Goal: Task Accomplishment & Management: Manage account settings

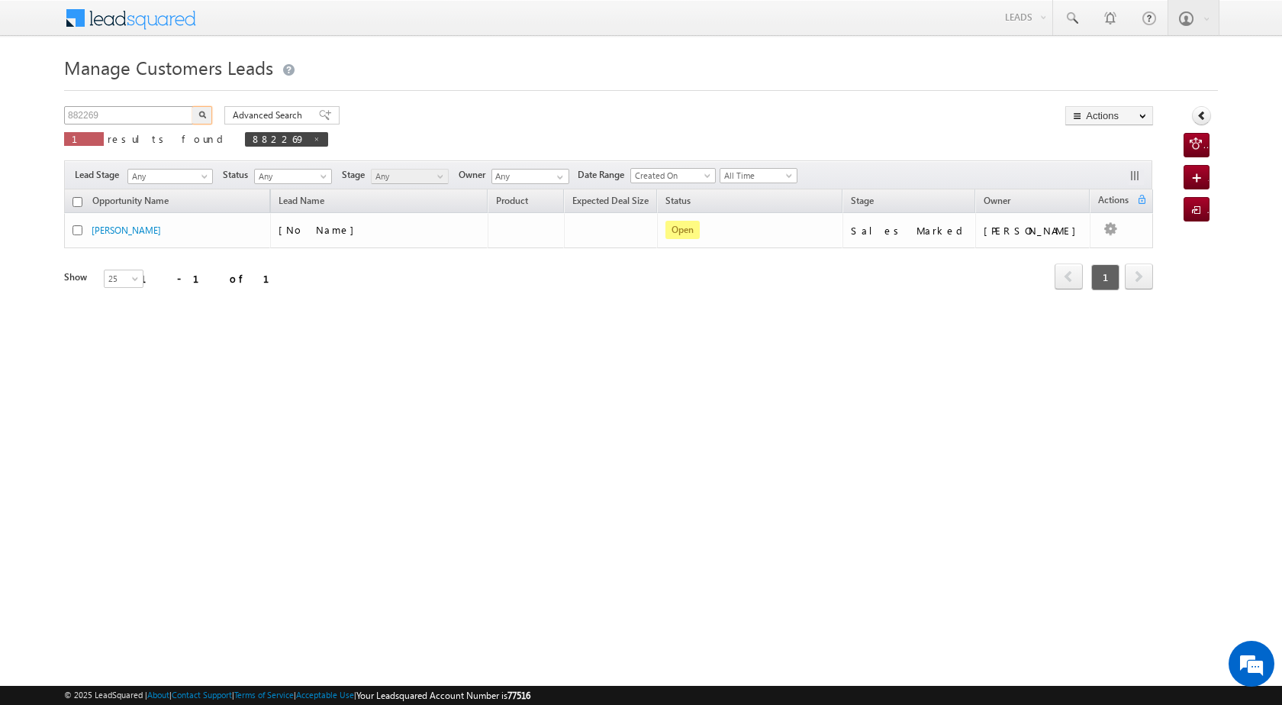
click at [67, 118] on input "882269" at bounding box center [129, 115] width 131 height 18
type input "897570"
click at [203, 118] on img "button" at bounding box center [202, 115] width 8 height 8
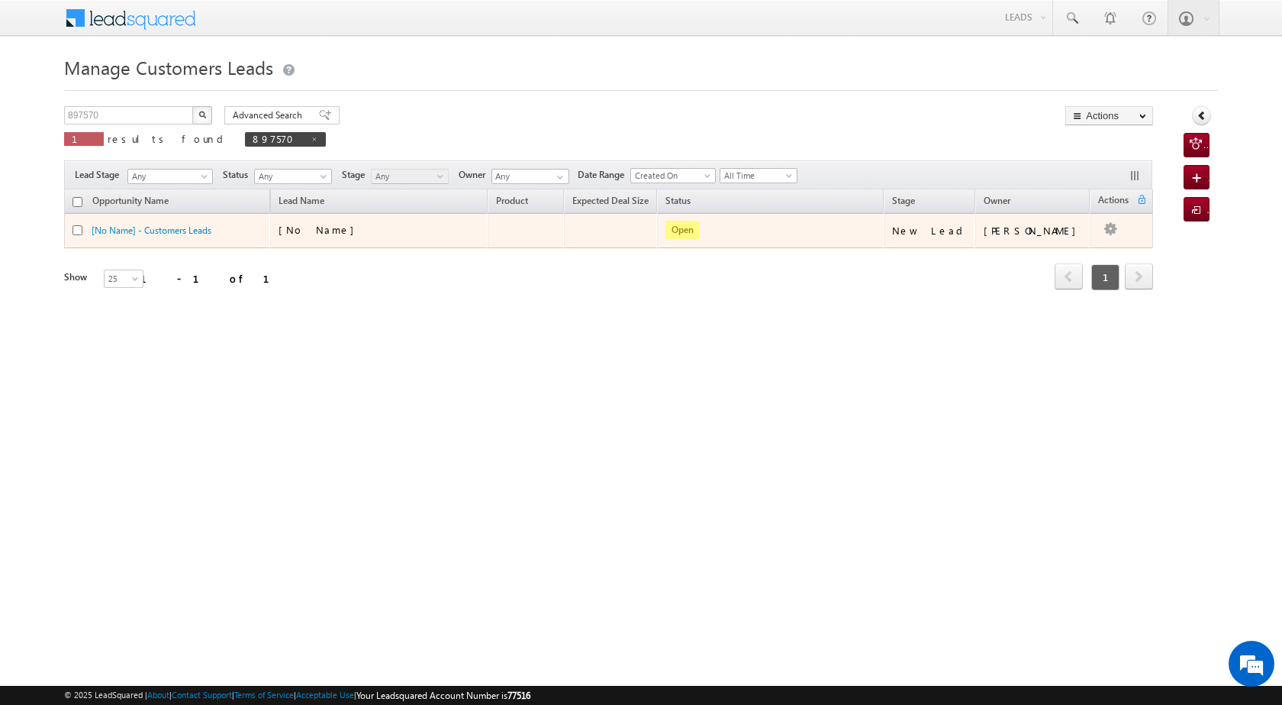
click at [83, 231] on div at bounding box center [82, 230] width 19 height 15
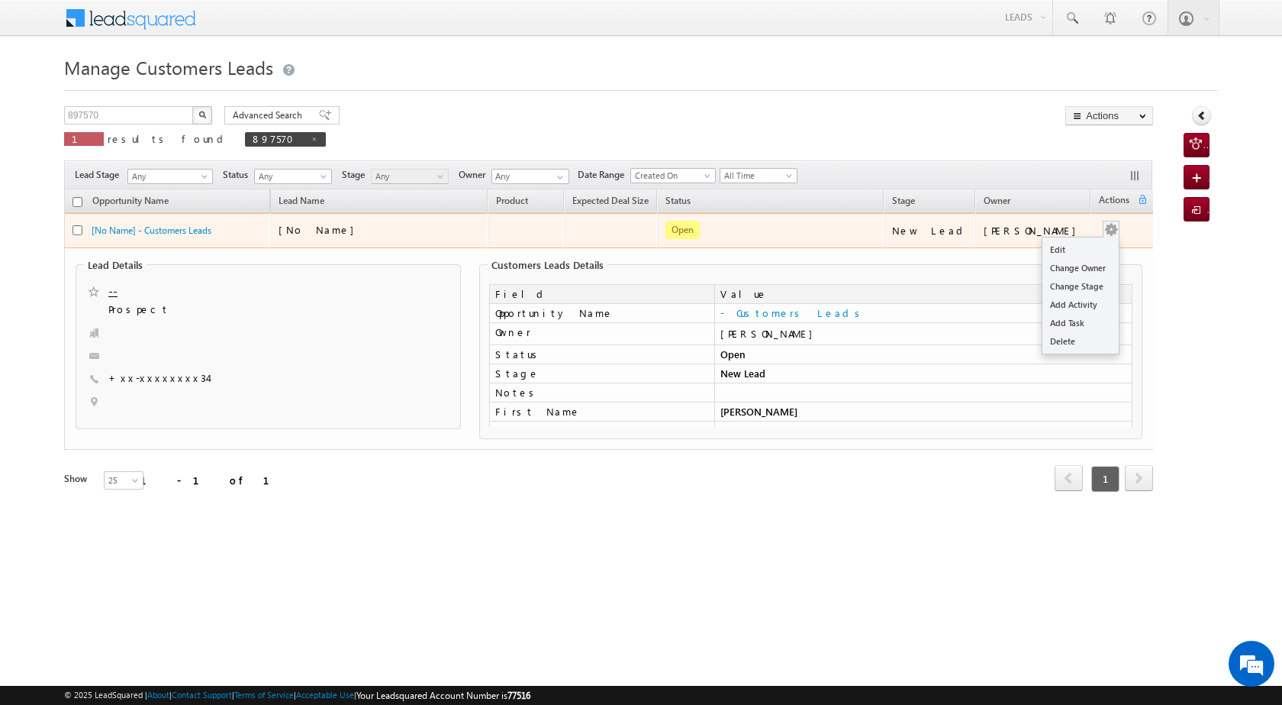
click at [1103, 224] on span at bounding box center [1111, 229] width 17 height 17
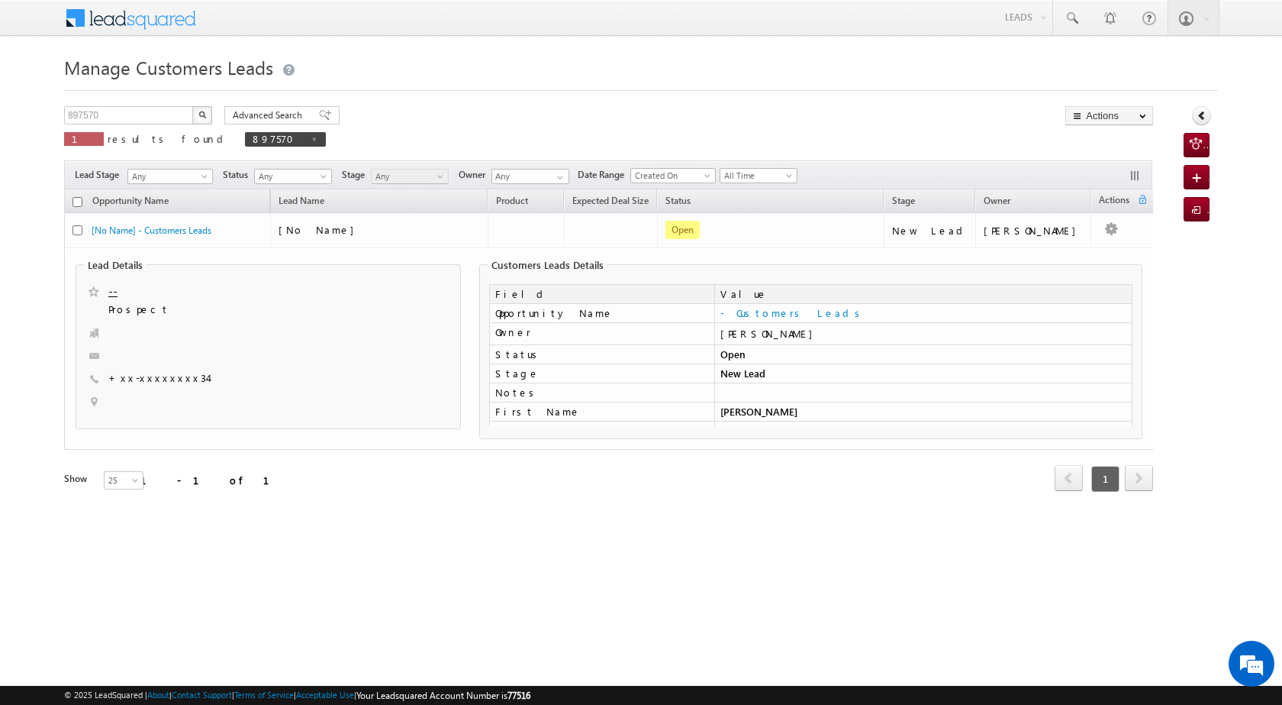
click at [1053, 249] on div "Lead Details -- [GEOGRAPHIC_DATA] +xx-xxxxxxxx34" at bounding box center [609, 349] width 1078 height 200
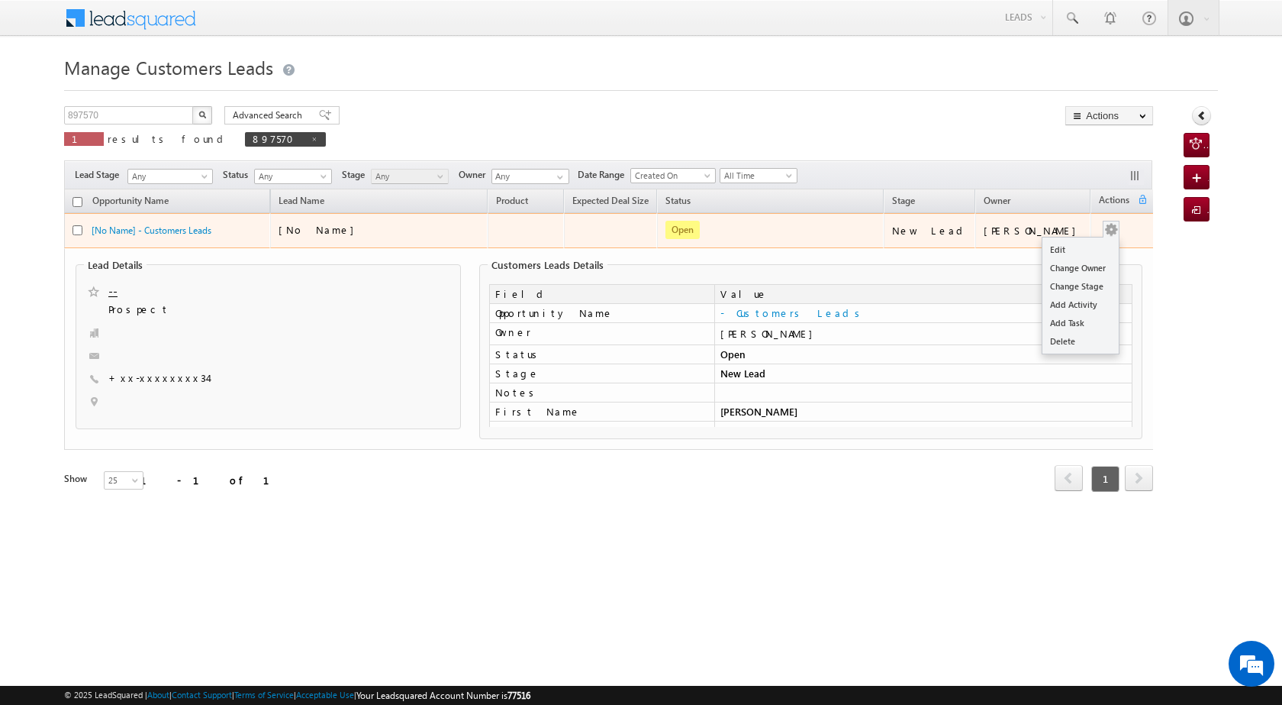
click at [1104, 238] on ul "Edit Change Owner Change Stage Add Activity Add Task Delete" at bounding box center [1081, 296] width 78 height 118
click at [1097, 251] on link "Edit" at bounding box center [1081, 249] width 76 height 18
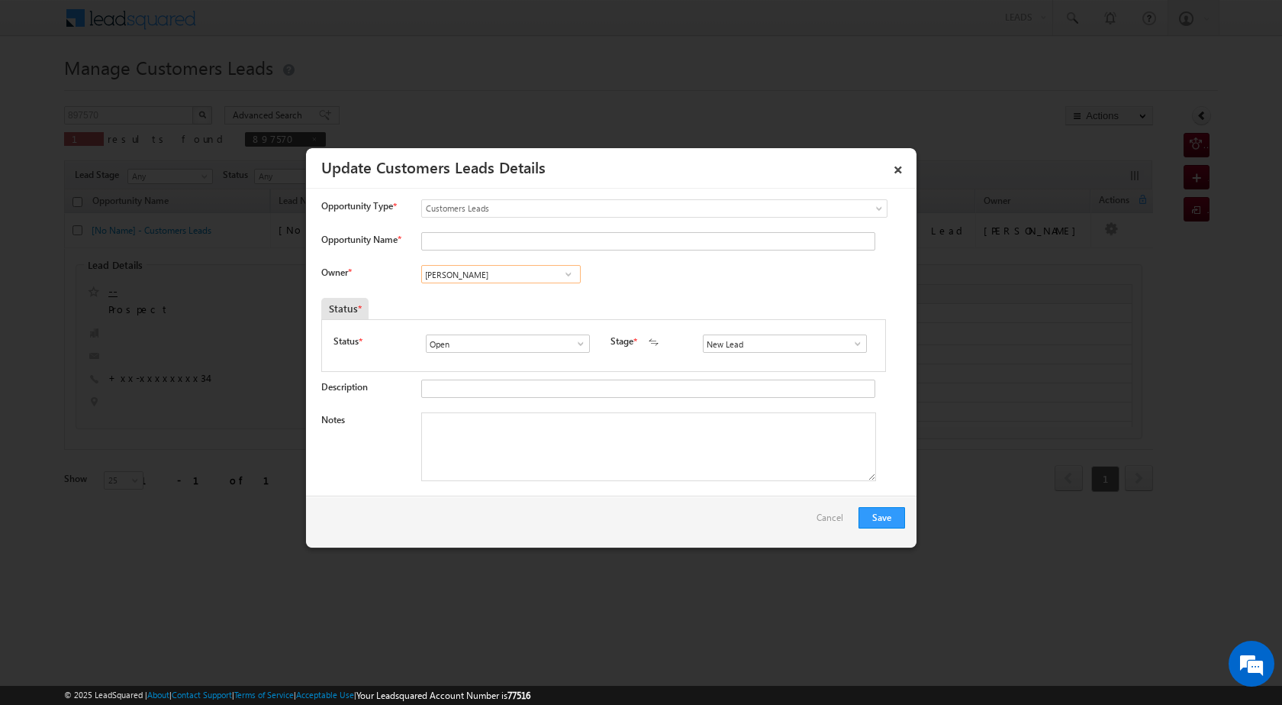
click at [484, 266] on input "[PERSON_NAME]" at bounding box center [501, 274] width 160 height 18
click at [501, 239] on input "Opportunity Name *" at bounding box center [648, 241] width 454 height 18
paste input "[PERSON_NAME]"
type input "[PERSON_NAME]"
click at [569, 273] on span at bounding box center [568, 274] width 15 height 12
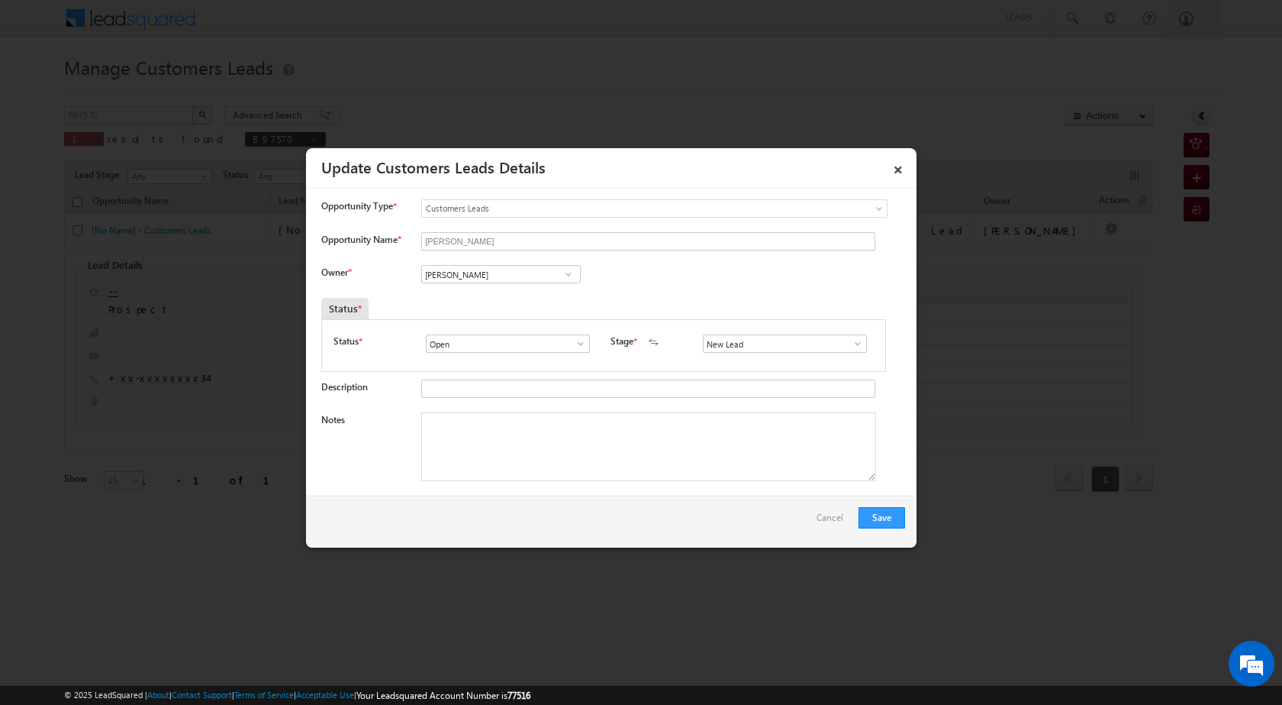
click at [761, 370] on div "Status * Open Won Lost Open Stage * New Lead Interested Pending Documents" at bounding box center [603, 345] width 565 height 53
click at [850, 343] on span at bounding box center [857, 343] width 15 height 12
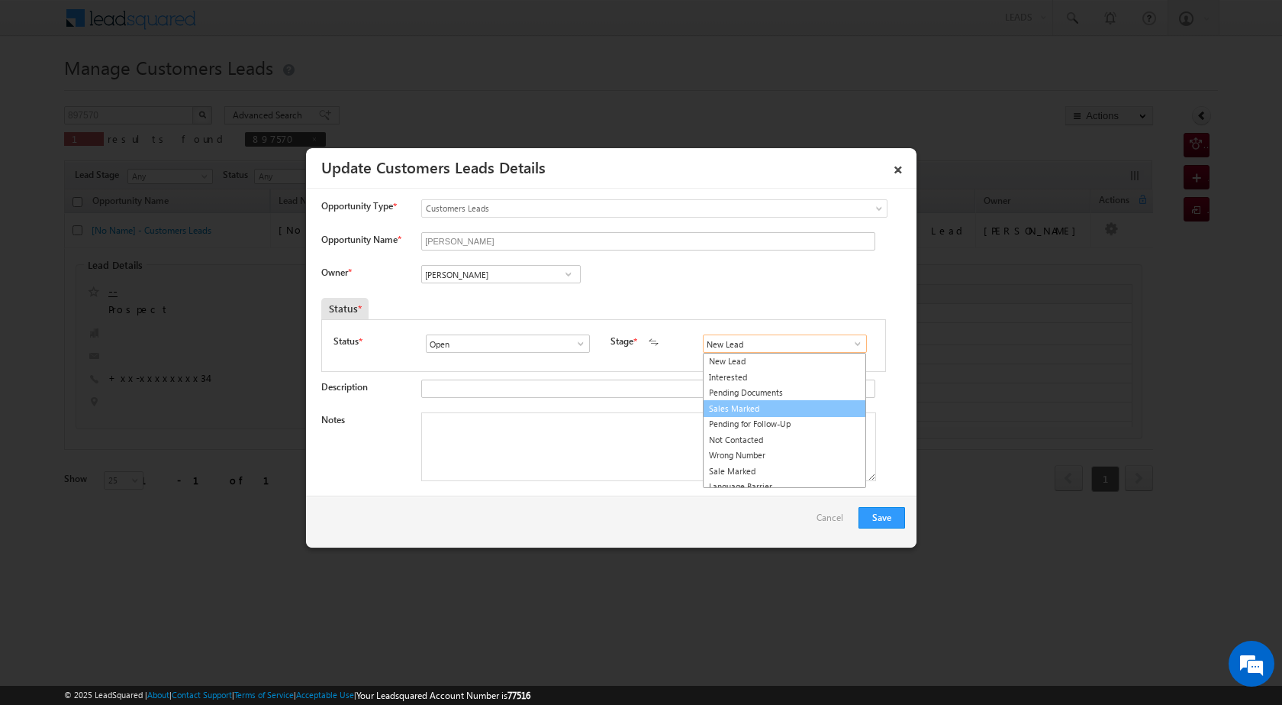
click at [740, 410] on link "Sales Marked" at bounding box center [784, 409] width 163 height 18
type input "Sales Marked"
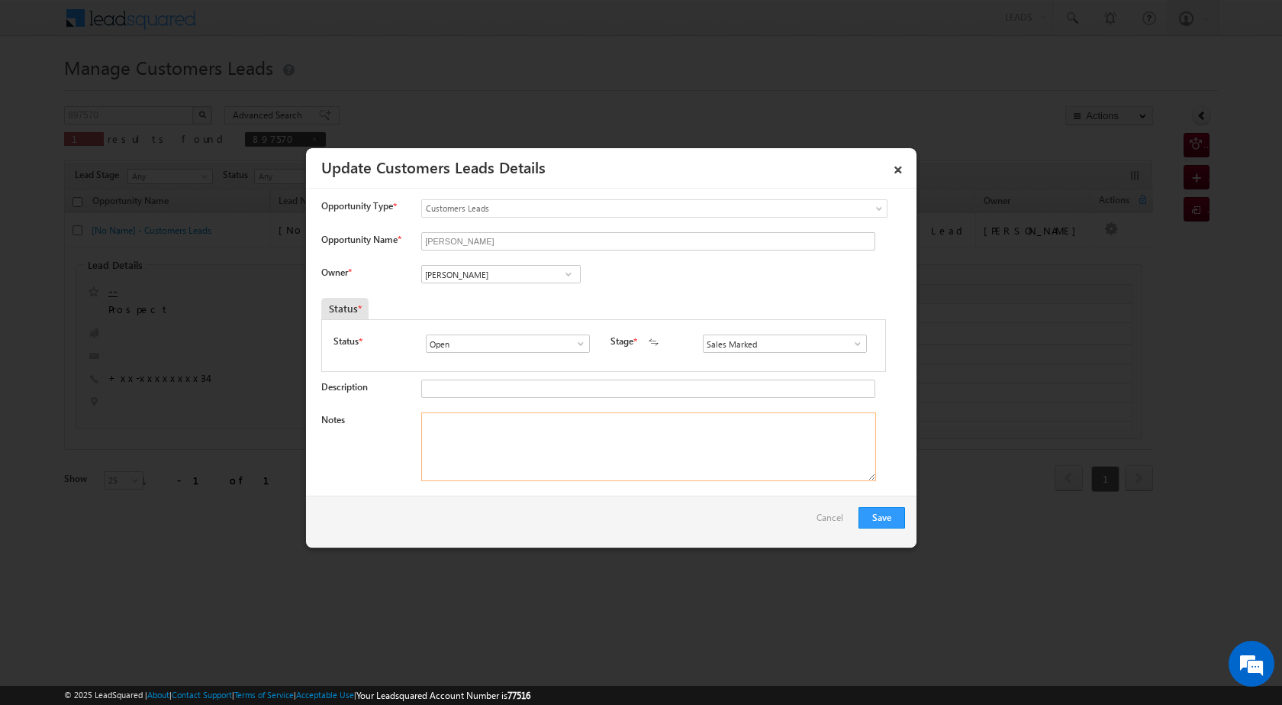
drag, startPoint x: 543, startPoint y: 445, endPoint x: 540, endPoint y: 435, distance: 10.4
click at [542, 444] on textarea "Notes" at bounding box center [648, 446] width 455 height 69
click at [636, 476] on textarea "Notes" at bounding box center [648, 446] width 455 height 69
click at [573, 269] on span at bounding box center [568, 274] width 15 height 12
click at [493, 308] on span "[PERSON_NAME][EMAIL_ADDRESS][DOMAIN_NAME]" at bounding box center [495, 303] width 137 height 11
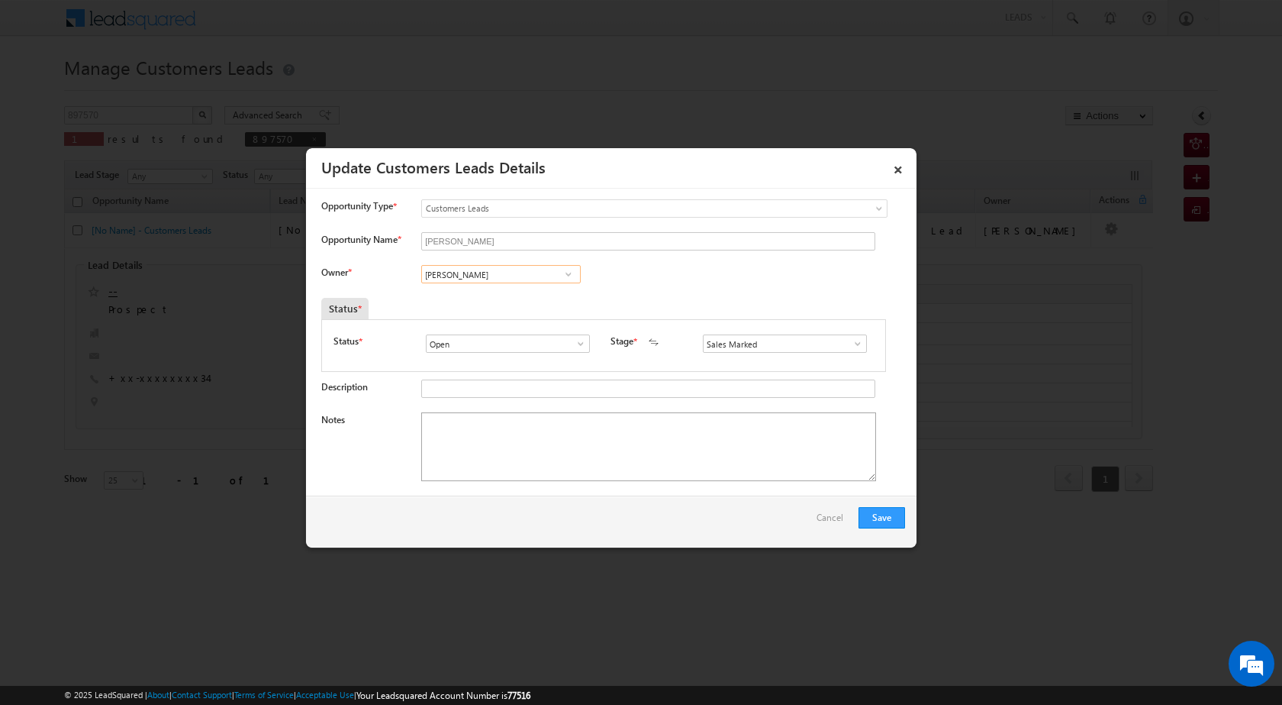
type input "[PERSON_NAME]"
click at [652, 463] on textarea "Notes" at bounding box center [648, 446] width 455 height 69
click at [516, 427] on textarea "Notes" at bounding box center [648, 446] width 455 height 69
paste textarea "PLOT VAILUE 70 LOAN 35 LAC SELF REAL STATE COMPNY SENIYAR SELS MANAGER 75 CURRE…"
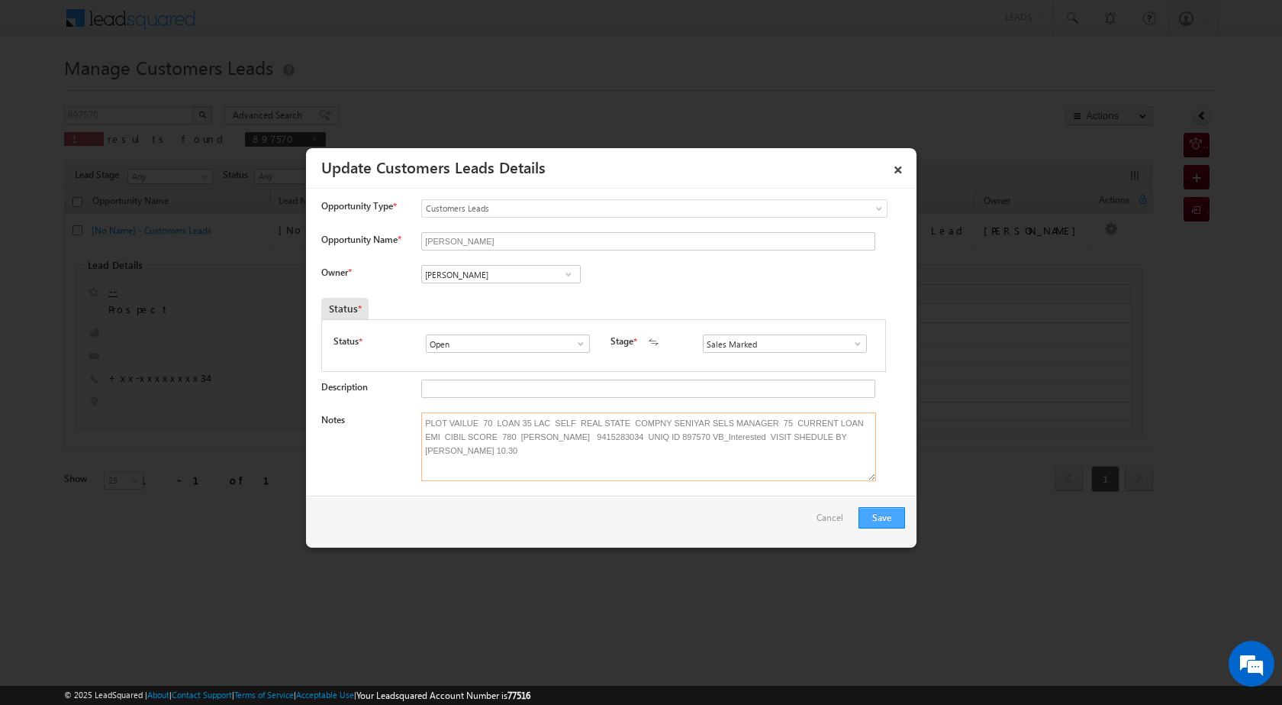
type textarea "PLOT VAILUE 70 LOAN 35 LAC SELF REAL STATE COMPNY SENIYAR SELS MANAGER 75 CURRE…"
click at [894, 509] on button "Save" at bounding box center [882, 517] width 47 height 21
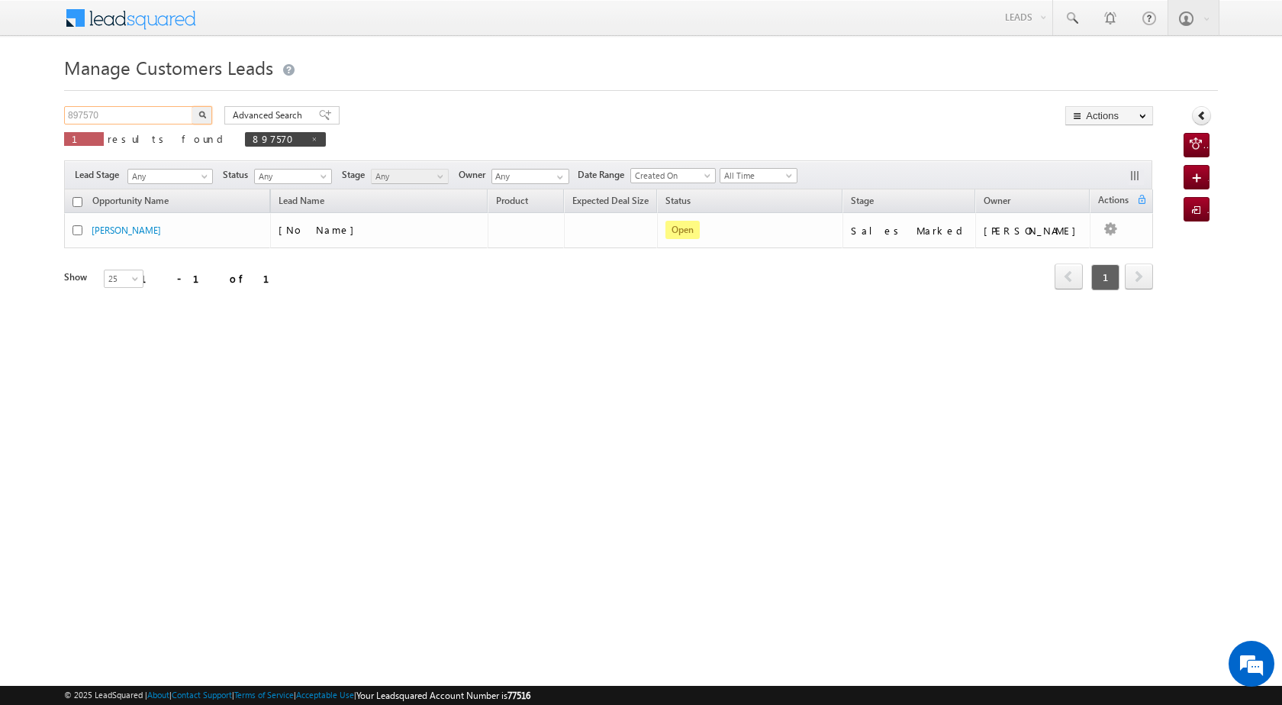
drag, startPoint x: 127, startPoint y: 108, endPoint x: 58, endPoint y: 110, distance: 68.7
click at [59, 109] on body "Menu [PERSON_NAME] [PERSON_NAME] a2@ks erve." at bounding box center [641, 216] width 1282 height 433
paste input "911738"
type input "911738"
drag, startPoint x: 202, startPoint y: 113, endPoint x: 215, endPoint y: 117, distance: 14.3
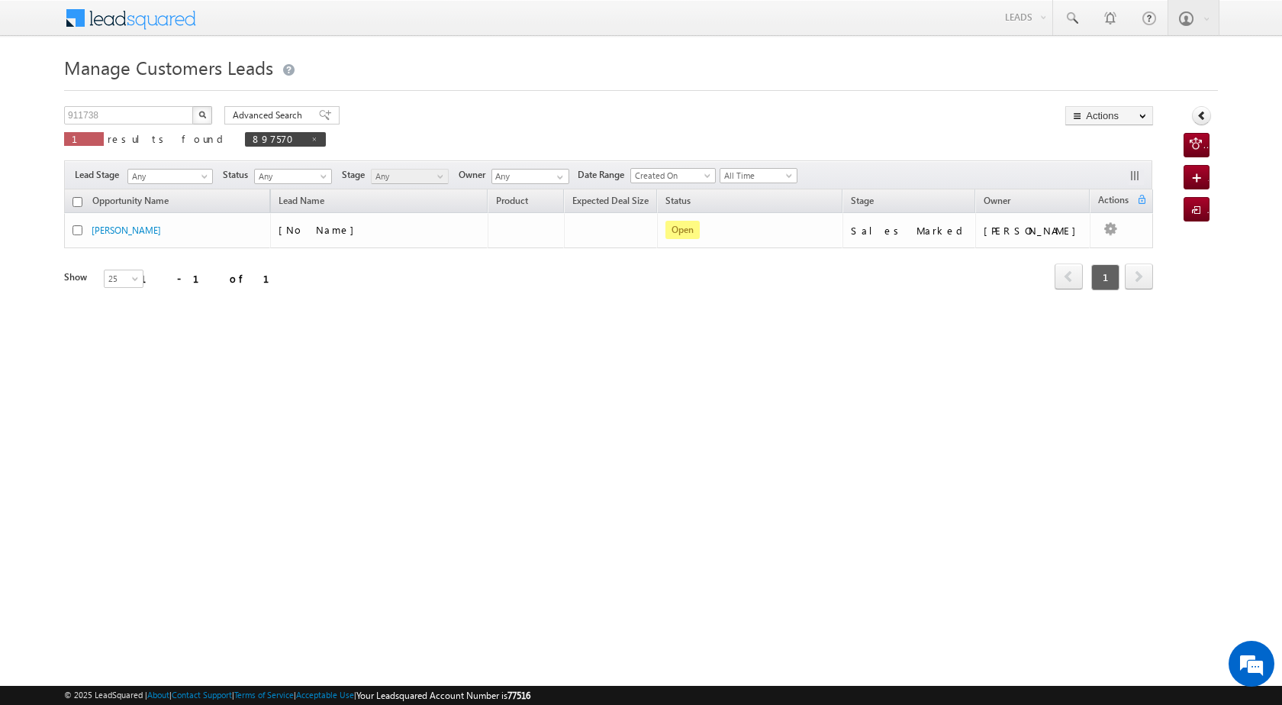
click at [202, 114] on img "button" at bounding box center [202, 115] width 8 height 8
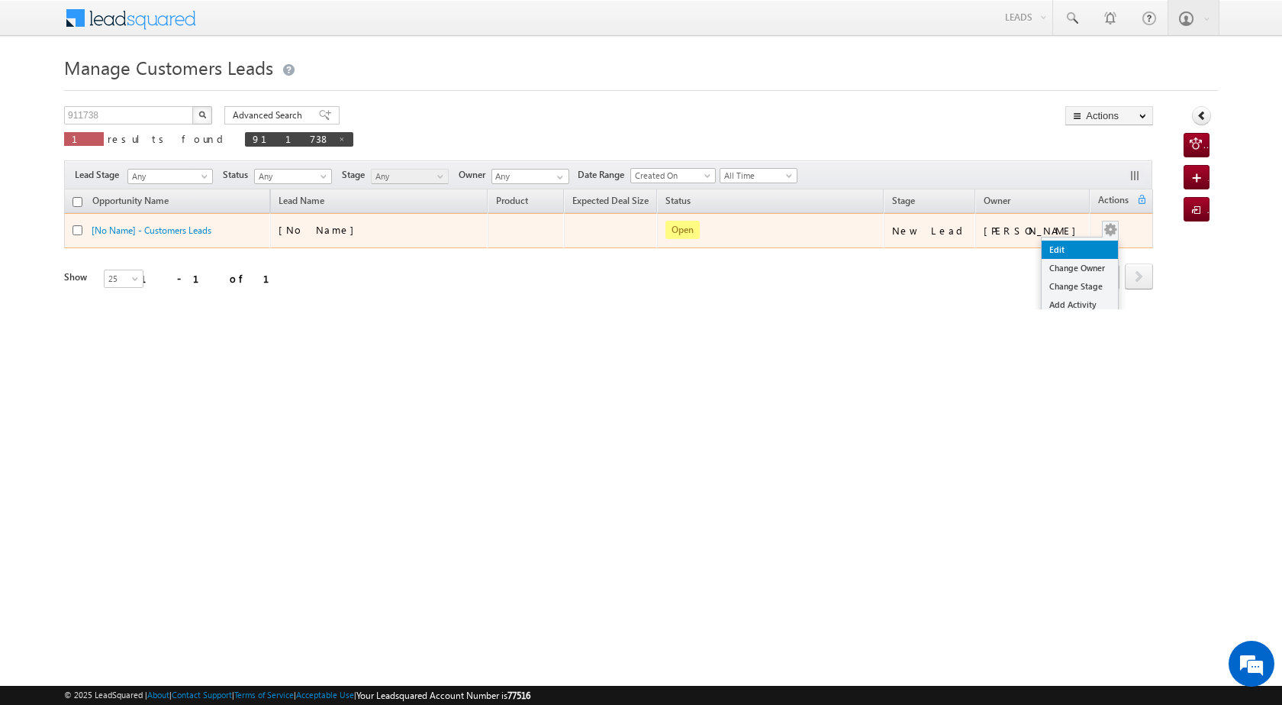
click at [1070, 248] on link "Edit" at bounding box center [1080, 249] width 76 height 18
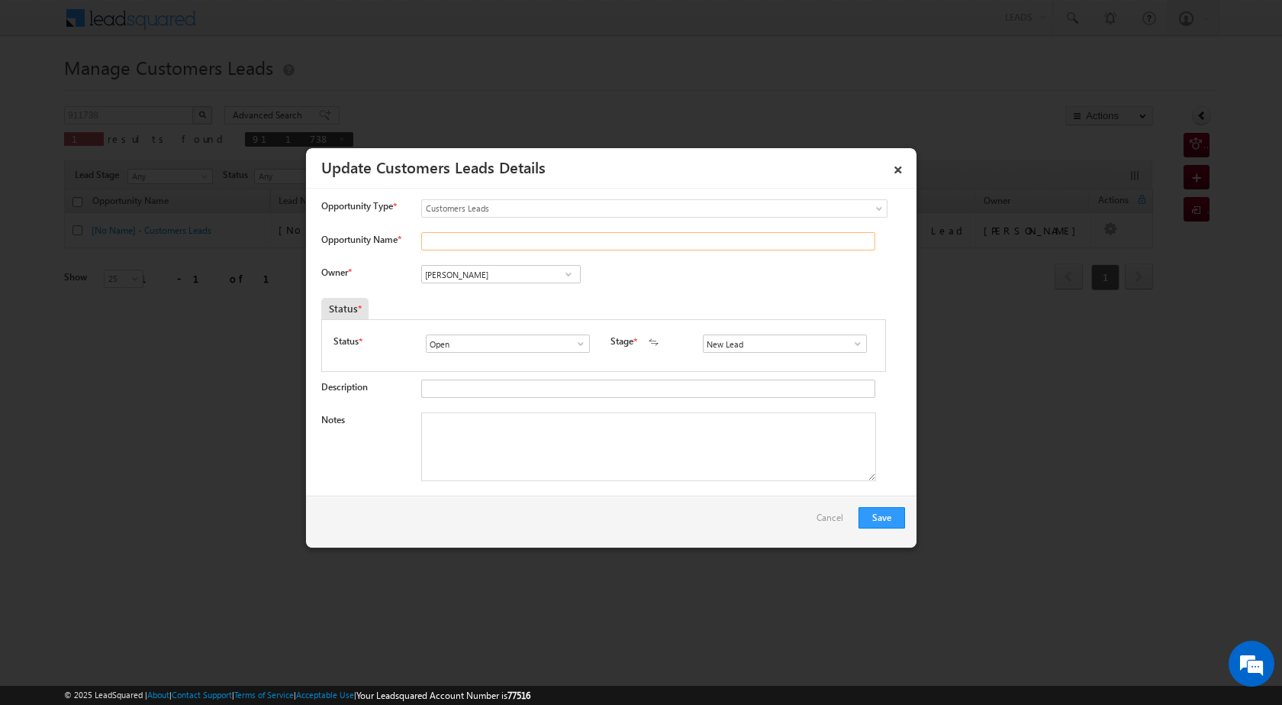
click at [476, 238] on input "Opportunity Name *" at bounding box center [648, 241] width 454 height 18
click at [517, 239] on input "Opportunity Name *" at bounding box center [648, 241] width 454 height 18
paste input "THAKURAPAL S/O BHARAT S"
type input "THAKURAPAL S/O BHARAT S"
click at [571, 273] on span at bounding box center [568, 274] width 15 height 12
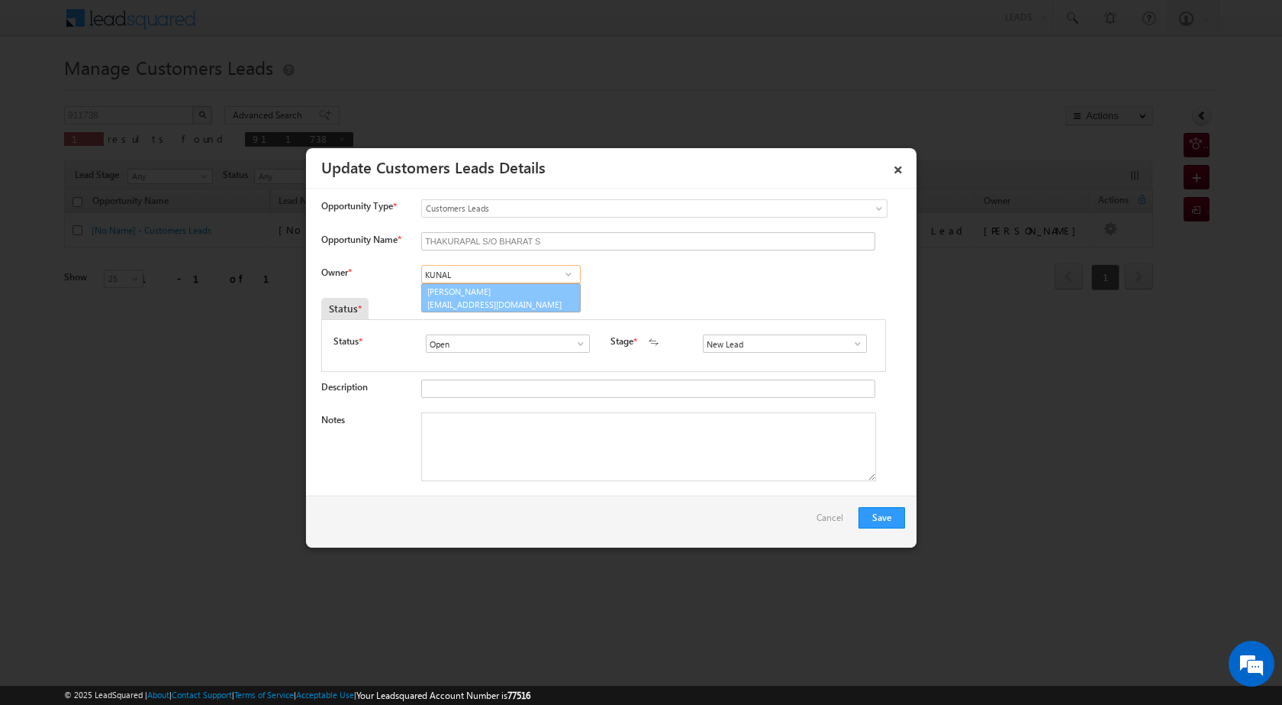
click at [519, 288] on link "[PERSON_NAME] [EMAIL_ADDRESS][DOMAIN_NAME]" at bounding box center [501, 297] width 160 height 29
type input "[PERSON_NAME]"
click at [534, 456] on textarea "Notes" at bounding box center [648, 446] width 455 height 69
click at [648, 449] on textarea "Notes" at bounding box center [648, 446] width 455 height 69
paste textarea "OWN PLOT PV 35 LAC LOAN AMOUNT 10 LAC SHILAI WORK INCOME 30 K CURRENT LOAN EMI …"
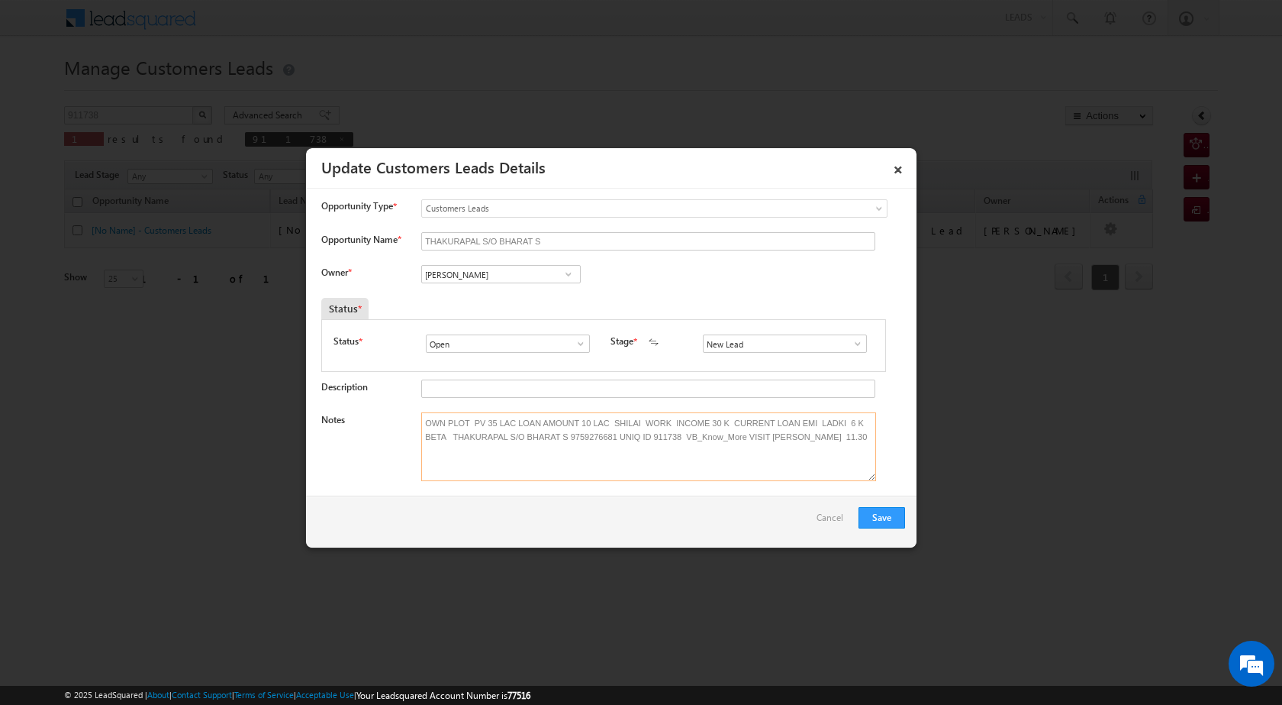
type textarea "OWN PLOT PV 35 LAC LOAN AMOUNT 10 LAC SHILAI WORK INCOME 30 K CURRENT LOAN EMI …"
click at [850, 340] on span at bounding box center [857, 343] width 15 height 12
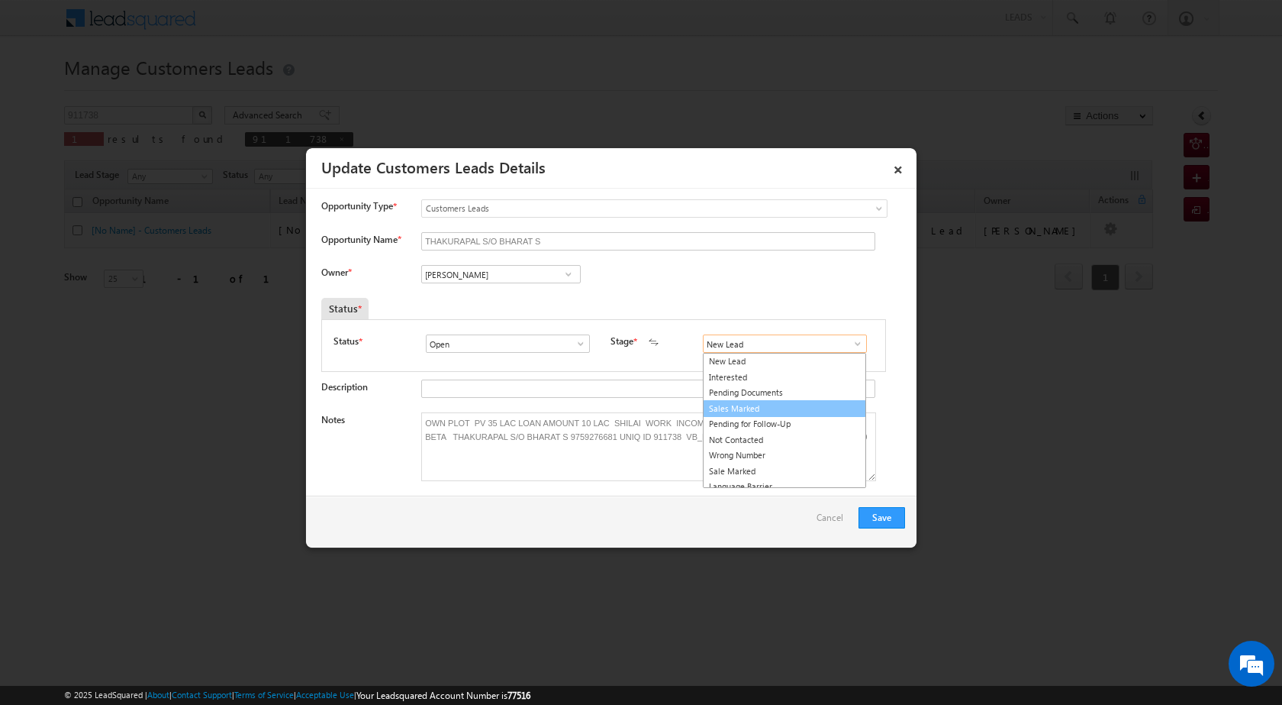
click at [763, 406] on link "Sales Marked" at bounding box center [784, 409] width 163 height 18
type input "Sales Marked"
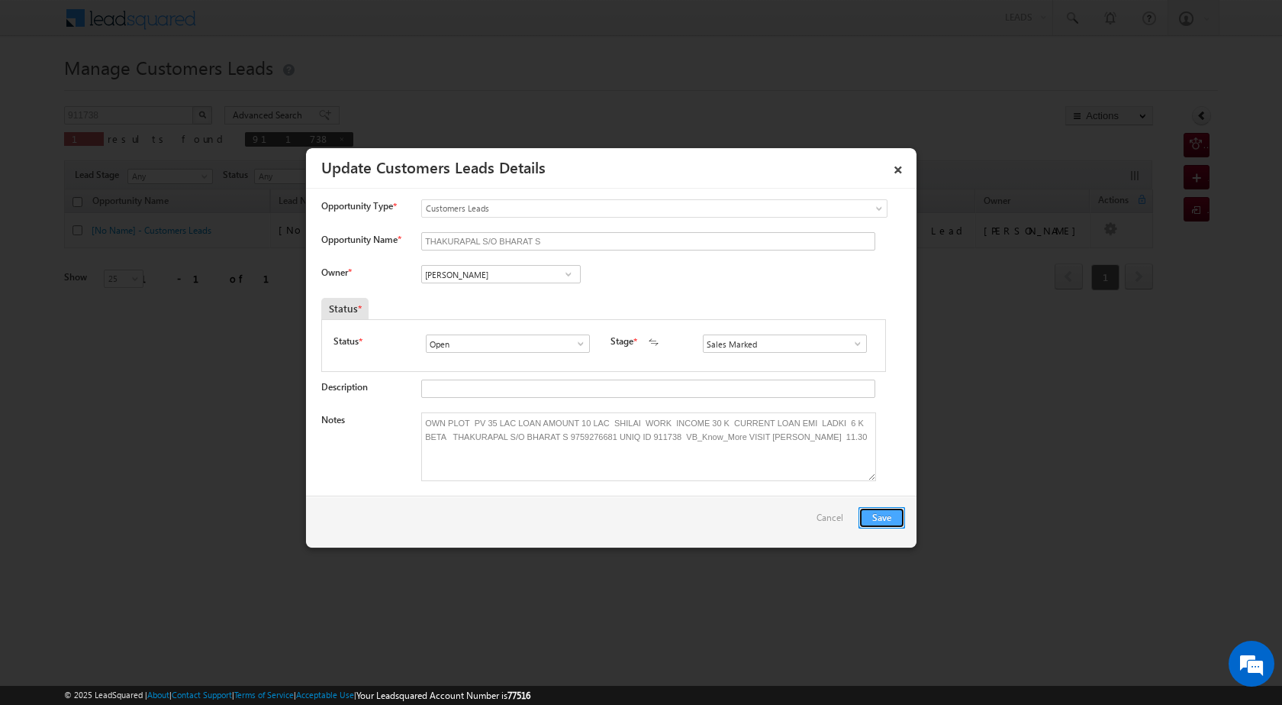
click at [867, 508] on button "Save" at bounding box center [882, 517] width 47 height 21
